Goal: Task Accomplishment & Management: Manage account settings

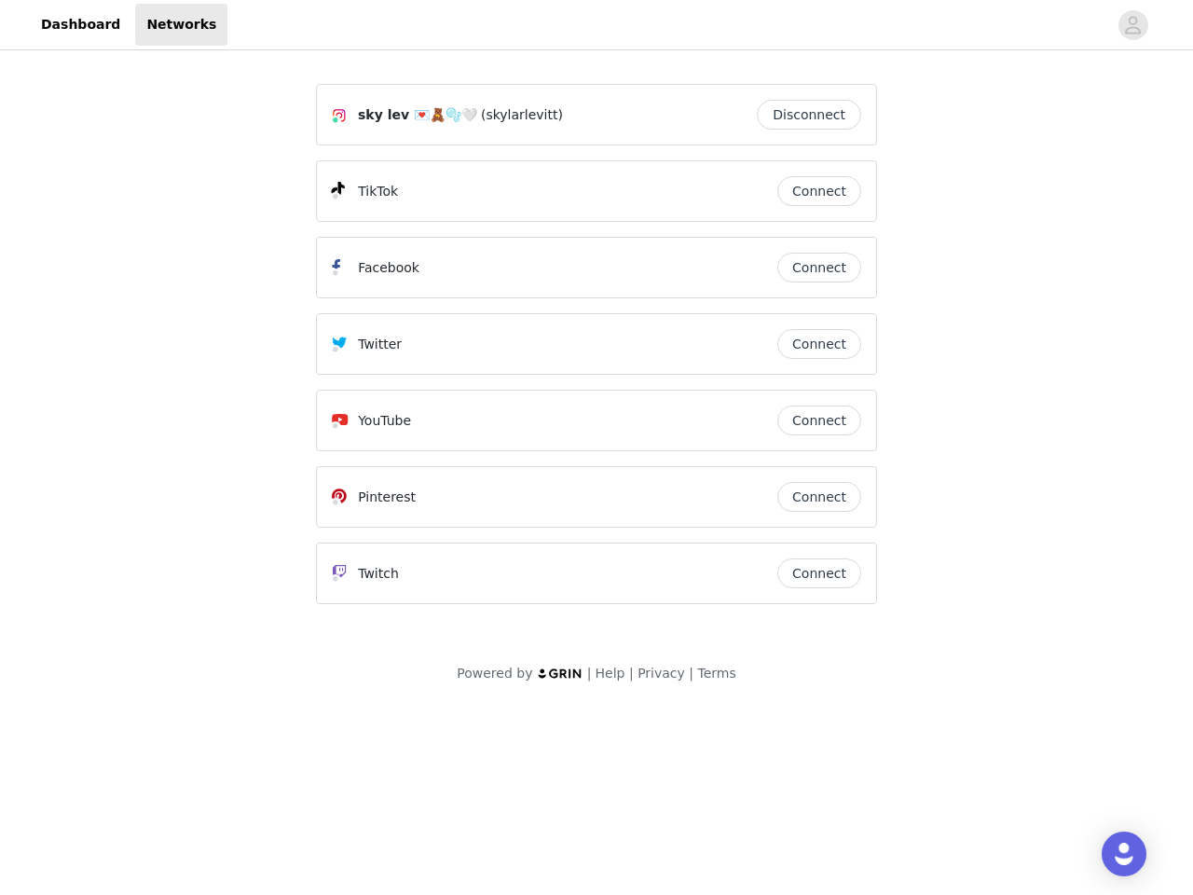
click at [597, 352] on div "Twitter" at bounding box center [555, 344] width 446 height 22
click at [597, 25] on div at bounding box center [667, 25] width 880 height 42
click at [1134, 25] on icon "avatar" at bounding box center [1133, 25] width 18 height 30
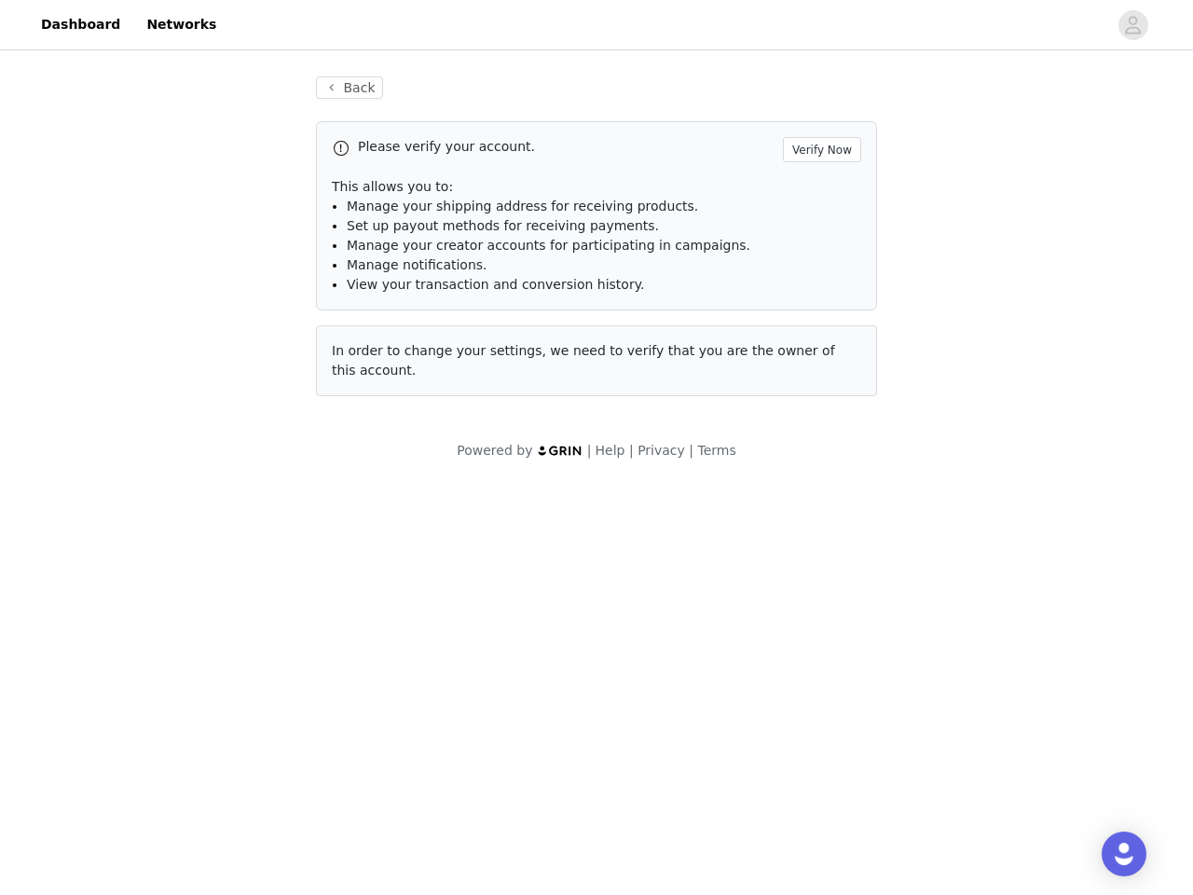
click at [814, 115] on div "Back Please verify your account. Verify Now This allows you to: Manage your shi…" at bounding box center [597, 236] width 606 height 365
click at [820, 191] on p "This allows you to:" at bounding box center [597, 187] width 530 height 20
click at [820, 268] on li "Manage notifications." at bounding box center [604, 265] width 515 height 20
click at [820, 344] on span "In order to change your settings, we need to verify that you are the owner of t…" at bounding box center [583, 360] width 503 height 34
